Goal: Communication & Community: Answer question/provide support

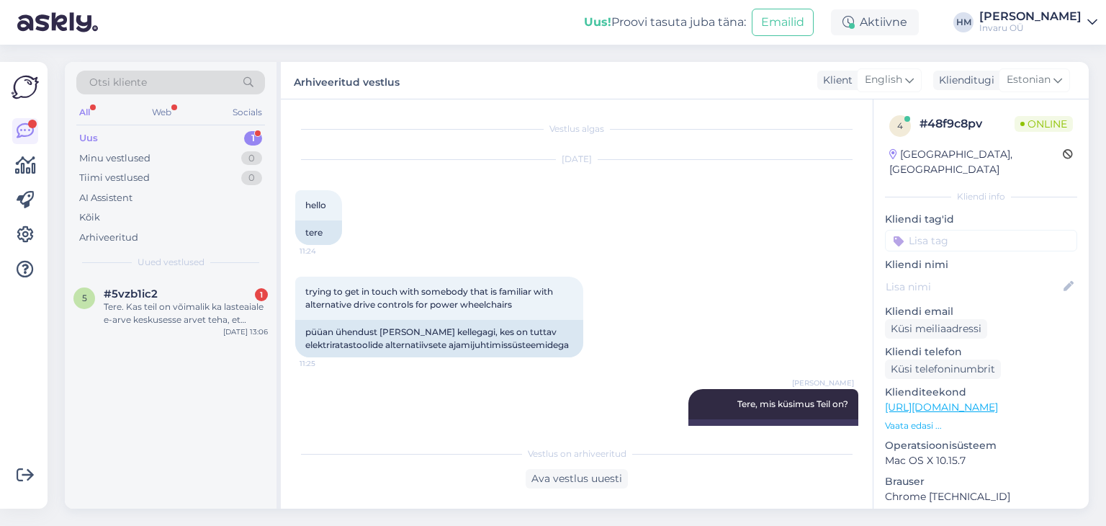
scroll to position [1015, 0]
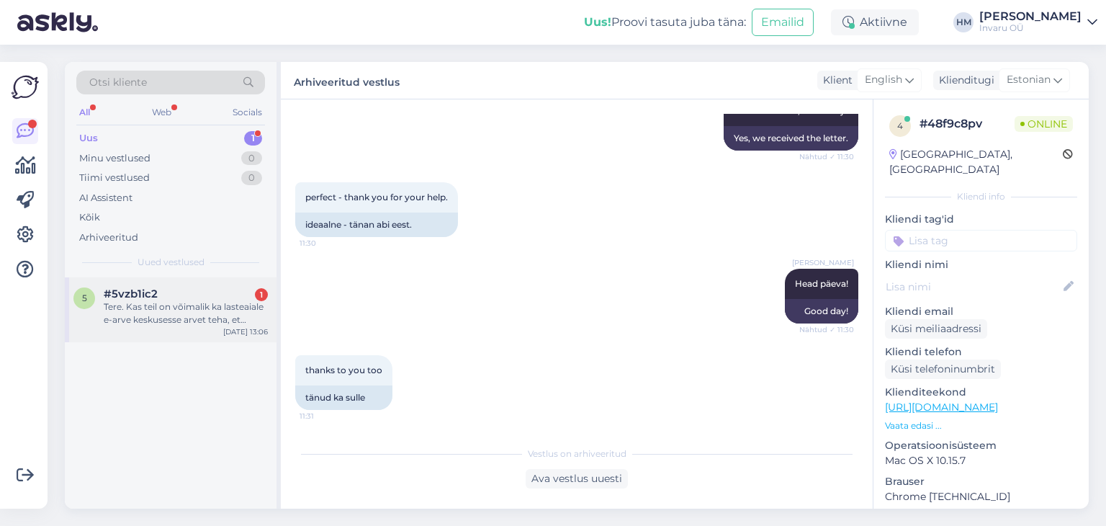
click at [177, 305] on div "Tere. Kas teil on võimalik ka lasteaiale e-arve keskusesse arvet teha, et saaks…" at bounding box center [186, 313] width 164 height 26
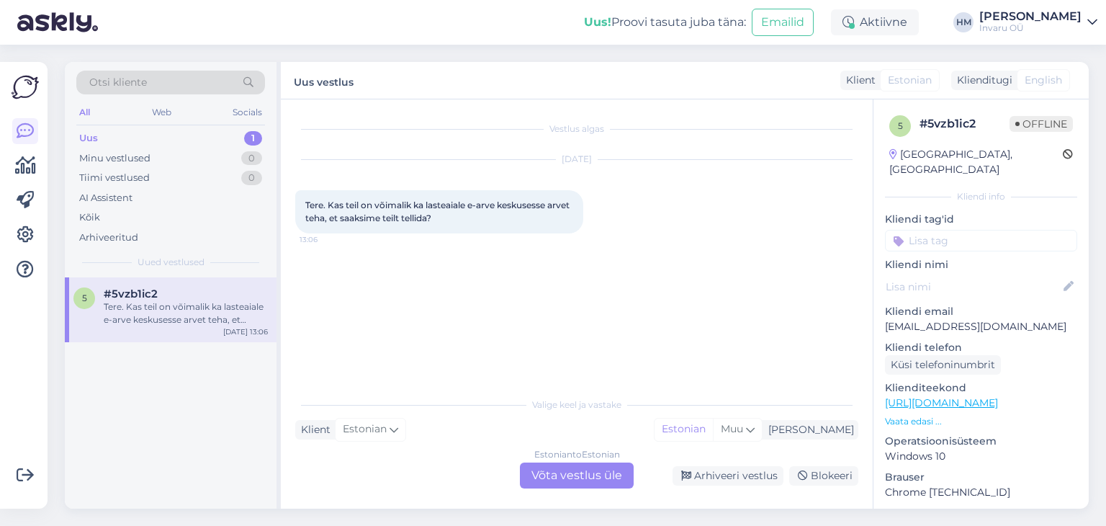
scroll to position [0, 0]
click at [575, 472] on div "Estonian to Estonian Võta vestlus üle" at bounding box center [577, 475] width 114 height 26
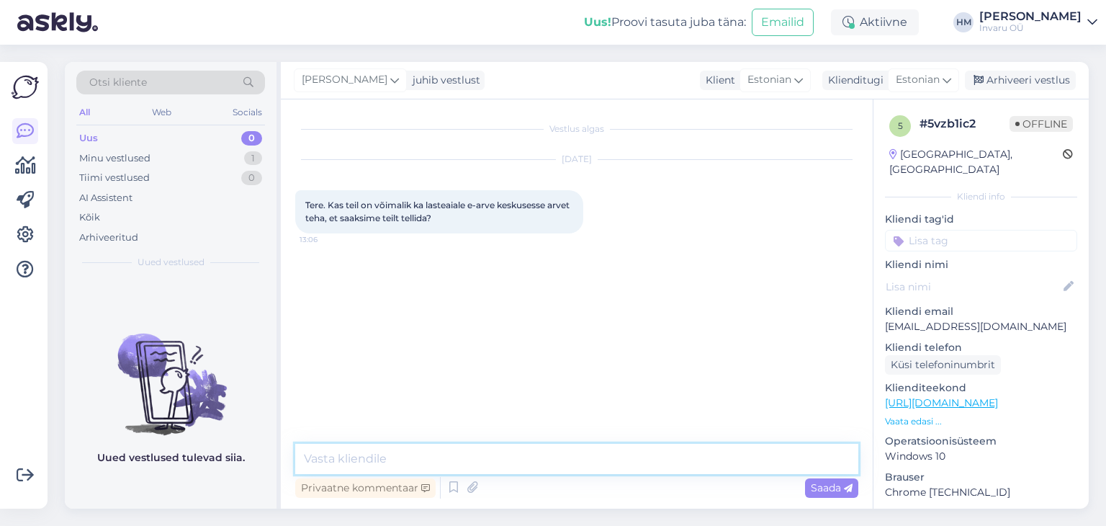
click at [411, 456] on textarea at bounding box center [576, 459] width 563 height 30
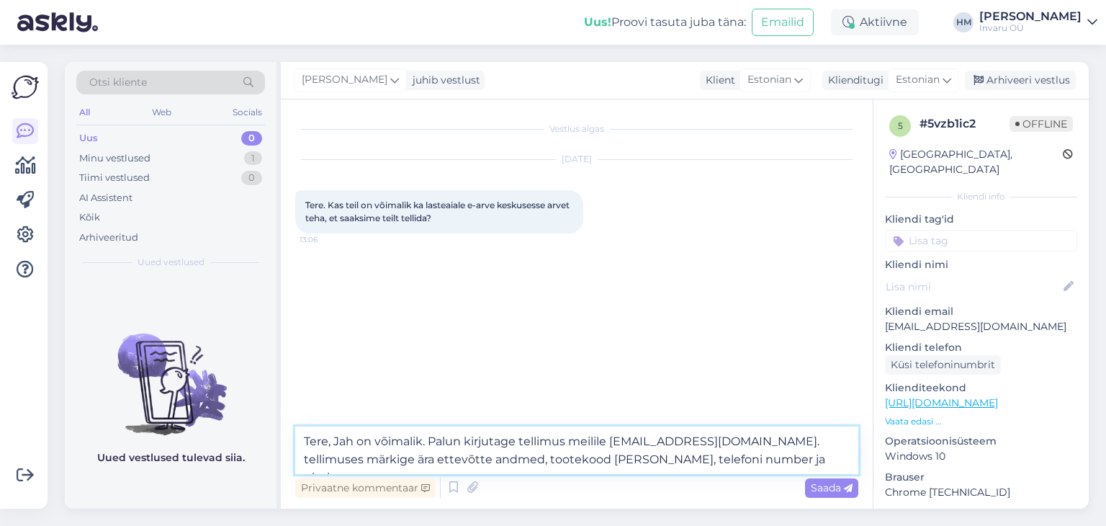
click at [527, 462] on textarea "Tere, Jah on võimalik. Palun kirjutage tellimus meilile [EMAIL_ADDRESS][DOMAIN_…" at bounding box center [576, 450] width 563 height 48
click at [340, 441] on textarea "Tere, Jah on võimalik. Palun kirjutage tellimus meilile [EMAIL_ADDRESS][DOMAIN_…" at bounding box center [576, 450] width 563 height 48
drag, startPoint x: 696, startPoint y: 441, endPoint x: 703, endPoint y: 442, distance: 7.2
click at [698, 441] on textarea "Tere, jah on võimalik. Palun kirjutage tellimus meilile [EMAIL_ADDRESS][DOMAIN_…" at bounding box center [576, 450] width 563 height 48
click at [778, 459] on textarea "Tere, jah on võimalik. Palun kirjutage tellimus meilile [EMAIL_ADDRESS][DOMAIN_…" at bounding box center [576, 450] width 563 height 48
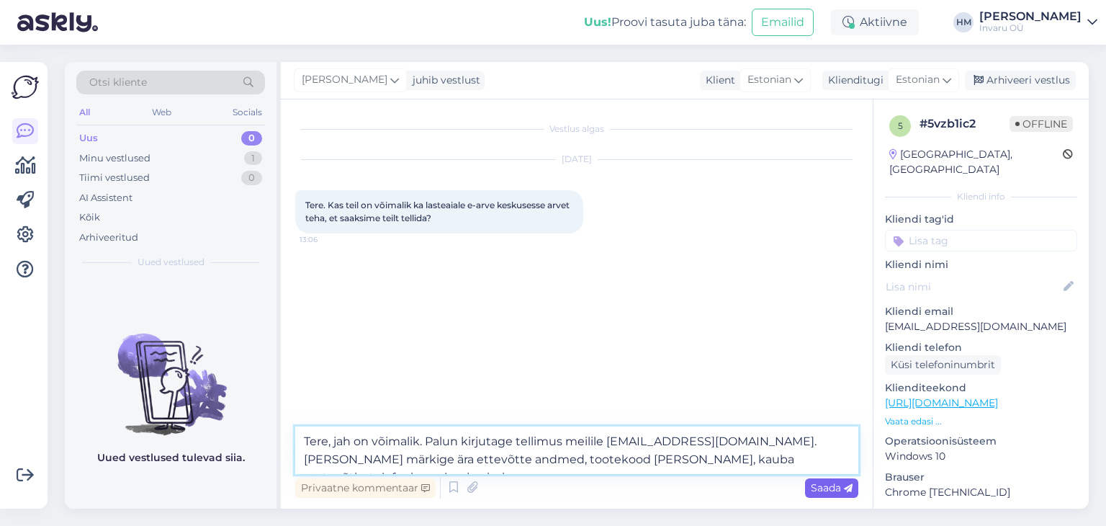
type textarea "Tere, jah on võimalik. Palun kirjutage tellimus meilile [EMAIL_ADDRESS][DOMAIN_…"
click at [818, 481] on span "Saada" at bounding box center [832, 487] width 42 height 13
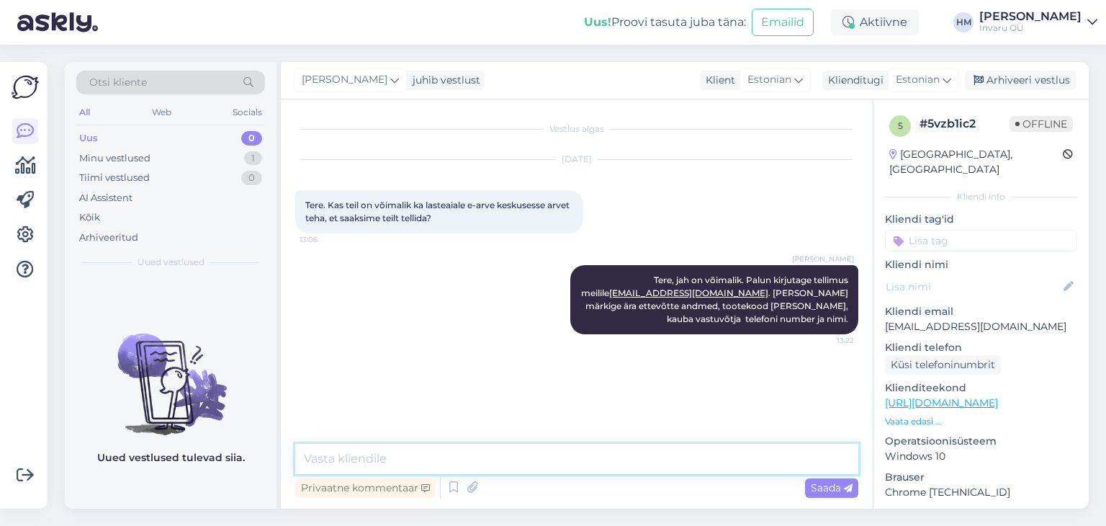
click at [413, 455] on textarea at bounding box center [576, 459] width 563 height 30
drag, startPoint x: 487, startPoint y: 459, endPoint x: 609, endPoint y: 485, distance: 125.1
click at [493, 459] on textarea "vabandust meilis tuli viga sisse...[EMAIL_ADDRESS][DOMAIN_NAME]" at bounding box center [576, 459] width 563 height 30
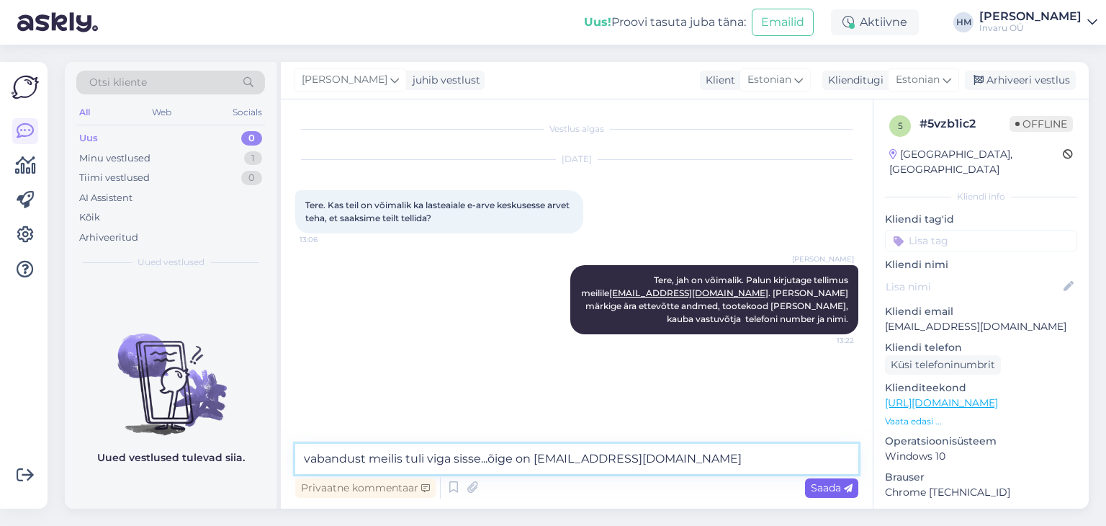
type textarea "vabandust meilis tuli viga sisse...õige on [EMAIL_ADDRESS][DOMAIN_NAME]"
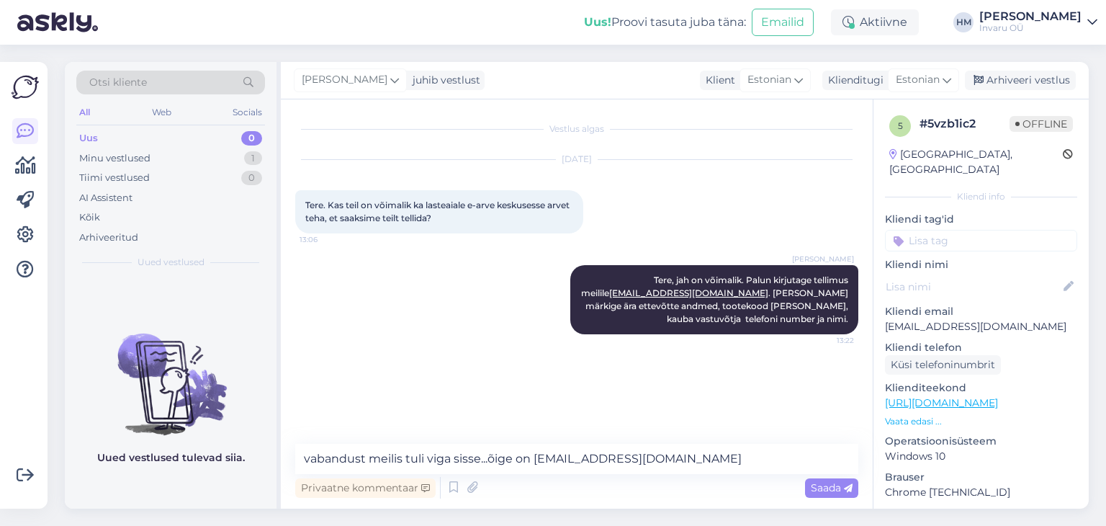
drag, startPoint x: 817, startPoint y: 482, endPoint x: 812, endPoint y: 508, distance: 26.3
click at [816, 482] on span "Saada" at bounding box center [832, 487] width 42 height 13
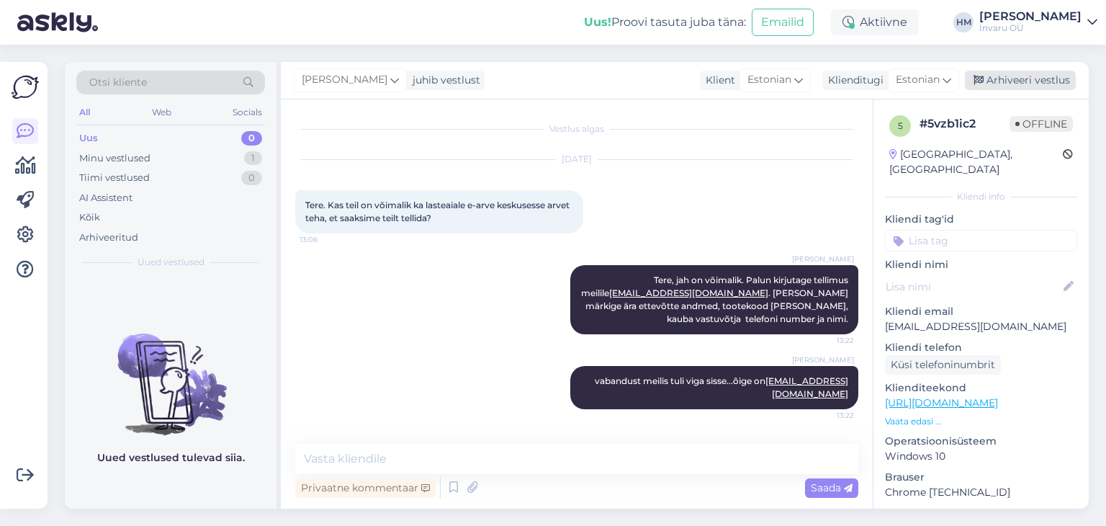
click at [1029, 78] on div "Arhiveeri vestlus" at bounding box center [1020, 80] width 111 height 19
